Goal: Information Seeking & Learning: Compare options

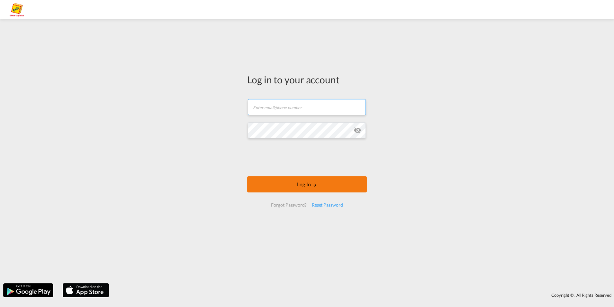
type input "[PERSON_NAME][EMAIL_ADDRESS][PERSON_NAME][PERSON_NAME][DOMAIN_NAME]"
click at [317, 185] on md-icon "LOGIN" at bounding box center [314, 185] width 5 height 5
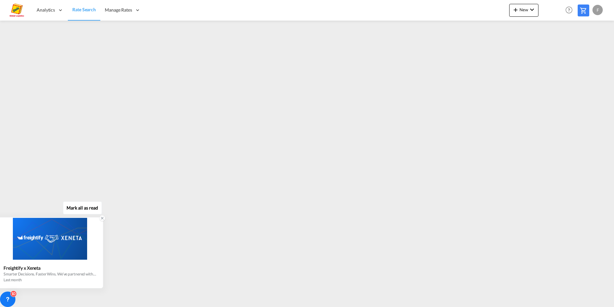
click at [103, 218] on icon at bounding box center [102, 218] width 2 height 2
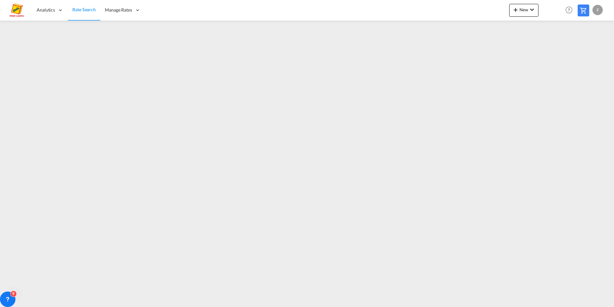
click at [448, 8] on div "Analytics Reports Dashboard Rate Search Manage Rates Contract Rates My Rate Fil…" at bounding box center [307, 10] width 595 height 20
